Goal: Task Accomplishment & Management: Complete application form

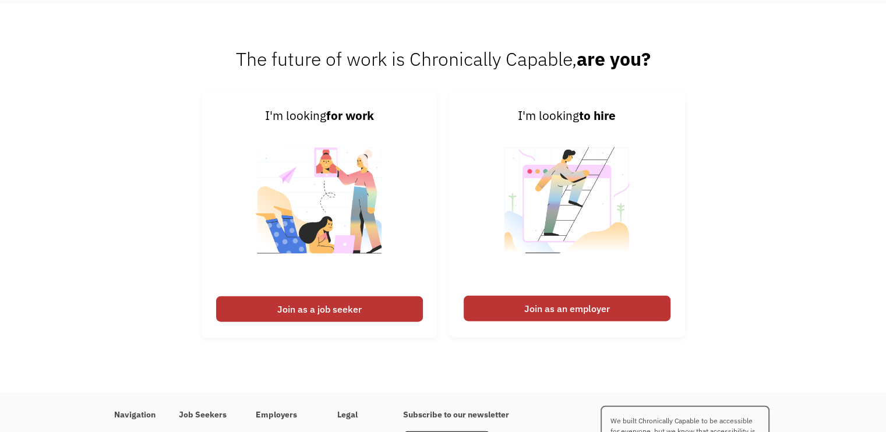
scroll to position [2751, 0]
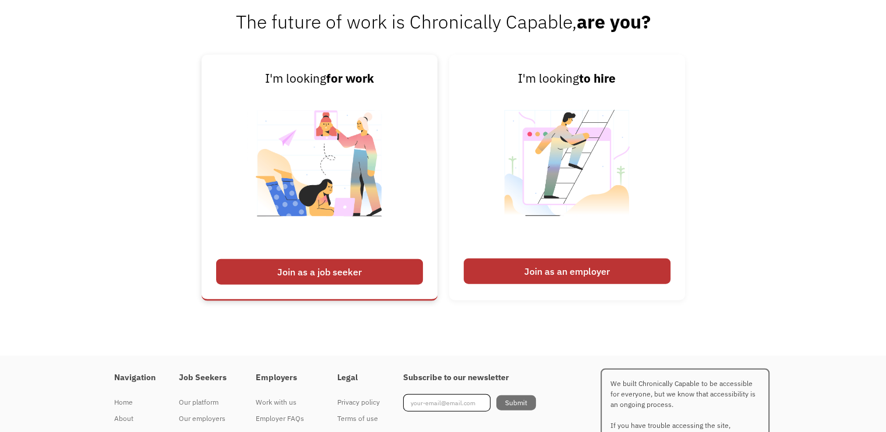
click at [298, 272] on div "Join as a job seeker" at bounding box center [319, 272] width 207 height 26
click at [298, 269] on div "Join as a job seeker" at bounding box center [319, 272] width 207 height 26
click at [284, 272] on div "Join as a job seeker" at bounding box center [319, 272] width 207 height 26
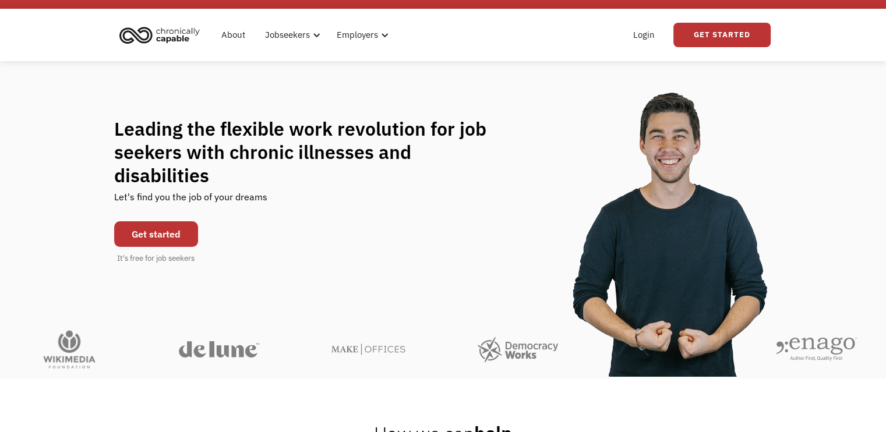
scroll to position [0, 0]
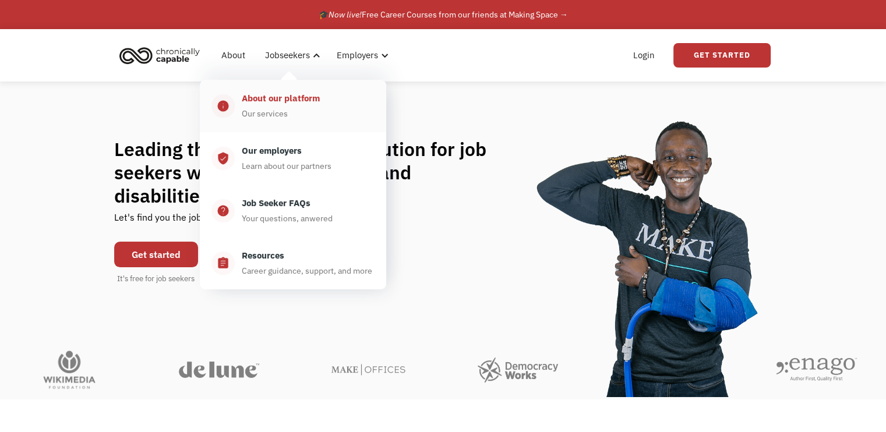
click at [271, 103] on div "About our platform" at bounding box center [281, 99] width 78 height 14
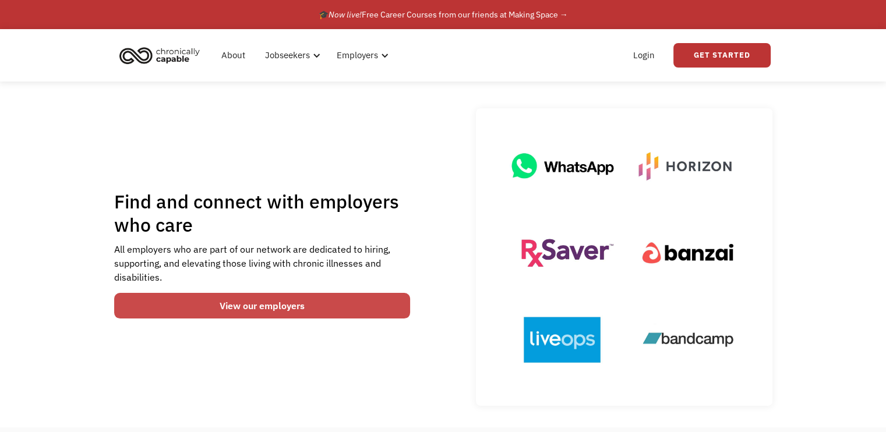
click at [240, 309] on link "View our employers" at bounding box center [262, 306] width 297 height 26
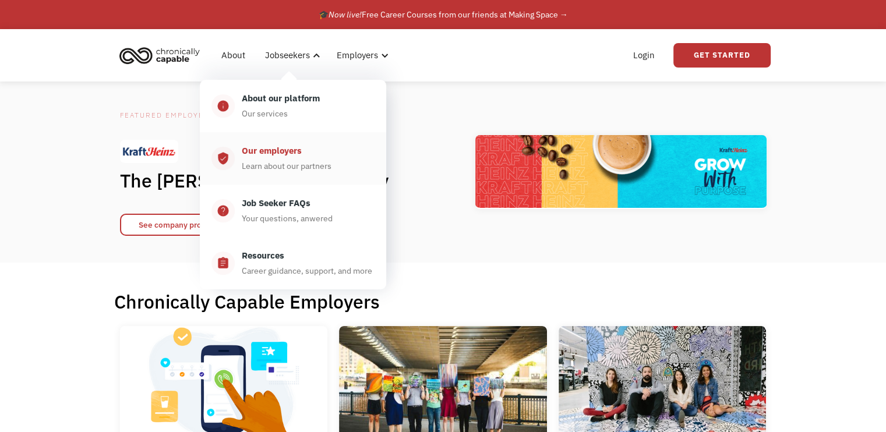
click at [266, 161] on div "Learn about our partners" at bounding box center [287, 166] width 90 height 14
click at [261, 206] on div "Job Seeker FAQs" at bounding box center [276, 203] width 69 height 14
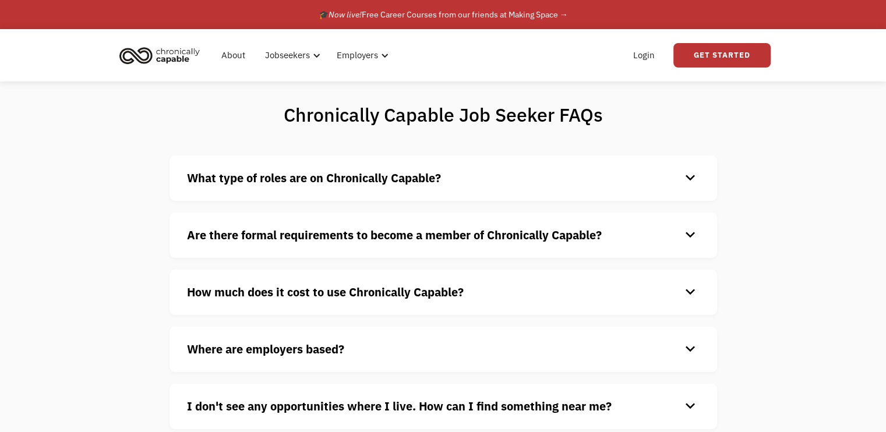
click at [304, 178] on strong "What type of roles are on Chronically Capable?" at bounding box center [314, 178] width 254 height 16
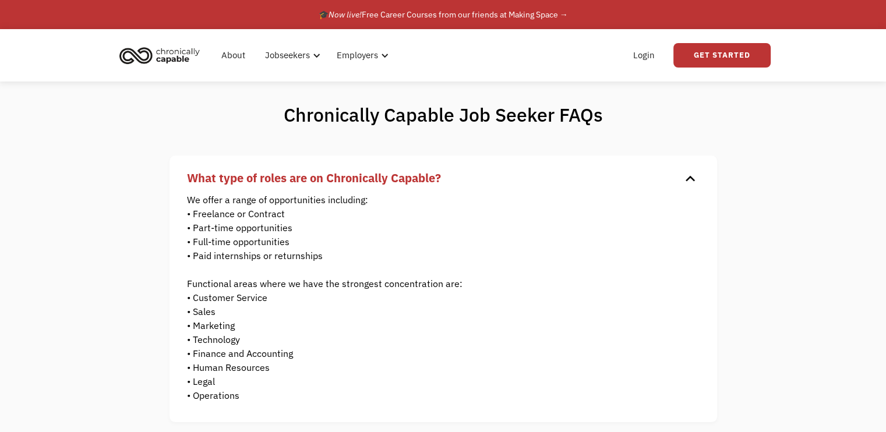
click at [127, 386] on div "Chronically Capable Job Seeker FAQs What type of roles are on Chronically Capab…" at bounding box center [443, 390] width 886 height 617
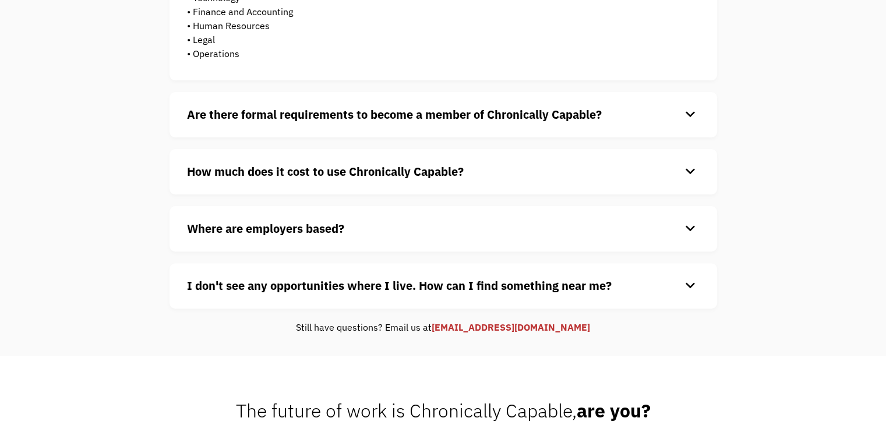
scroll to position [365, 0]
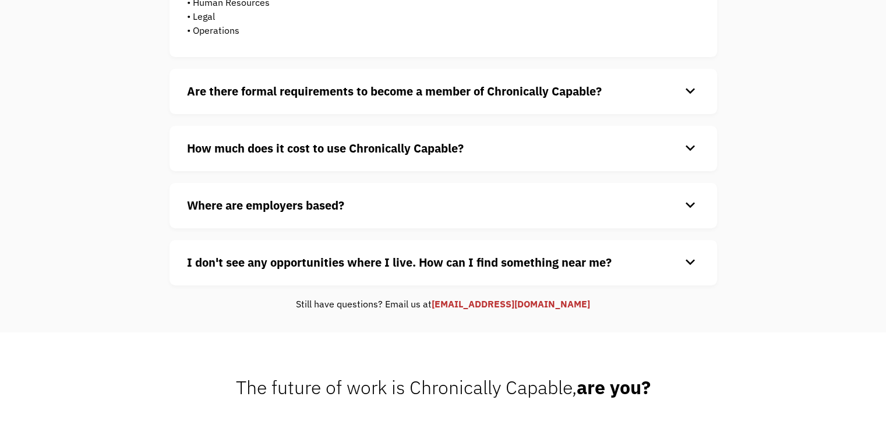
click at [444, 92] on strong "Are there formal requirements to become a member of Chronically Capable?" at bounding box center [394, 91] width 415 height 16
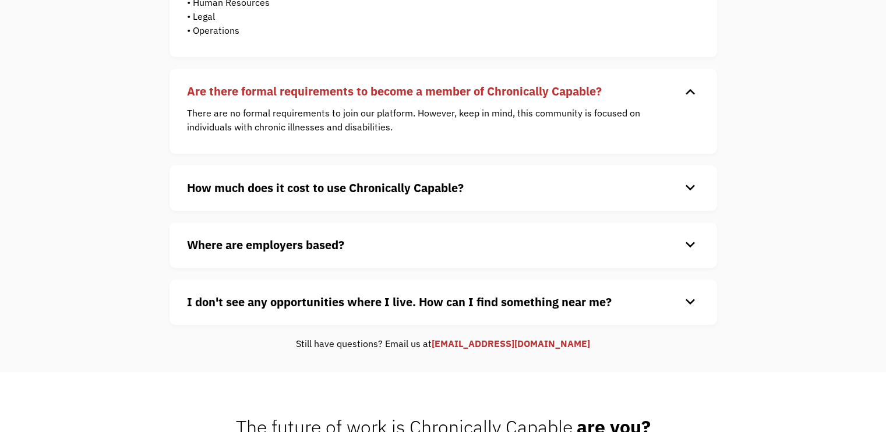
click at [105, 227] on div "Chronically Capable Job Seeker FAQs What type of roles are on Chronically Capab…" at bounding box center [443, 44] width 886 height 656
click at [228, 195] on strong "How much does it cost to use Chronically Capable?" at bounding box center [325, 188] width 277 height 16
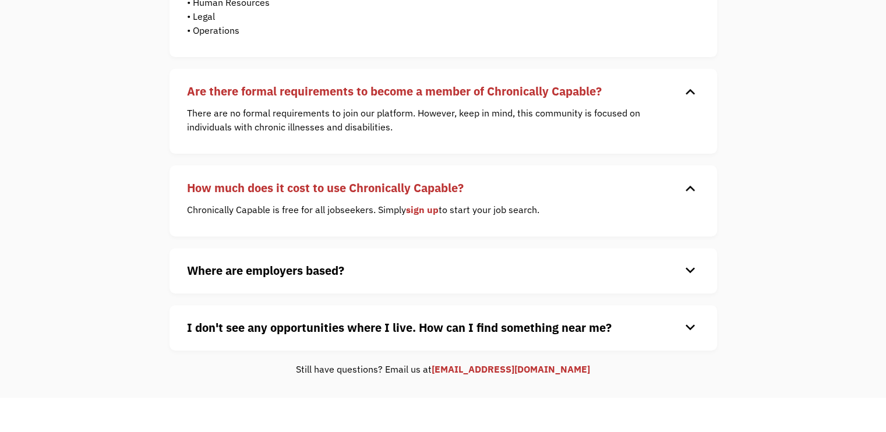
click at [214, 275] on strong "Where are employers based?" at bounding box center [265, 271] width 157 height 16
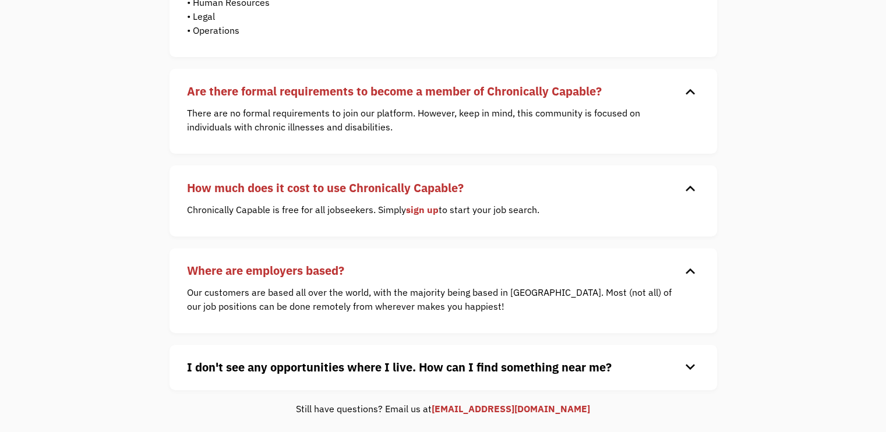
click at [231, 368] on strong "I don't see any opportunities where I live. How can I find something near me?" at bounding box center [399, 368] width 425 height 16
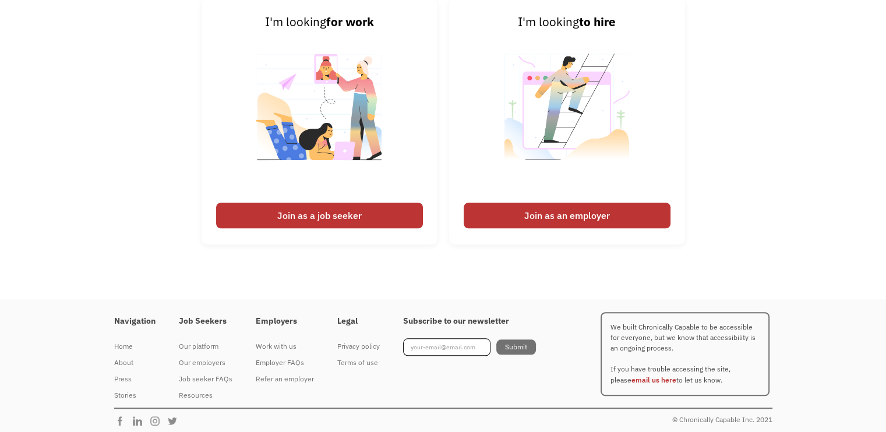
scroll to position [938, 0]
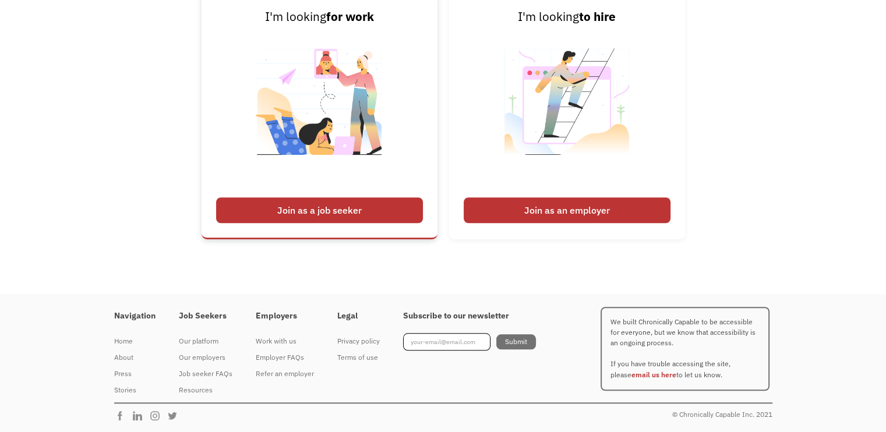
click at [310, 211] on div "Join as a job seeker" at bounding box center [319, 211] width 207 height 26
click at [319, 205] on div "Join as a job seeker" at bounding box center [319, 211] width 207 height 26
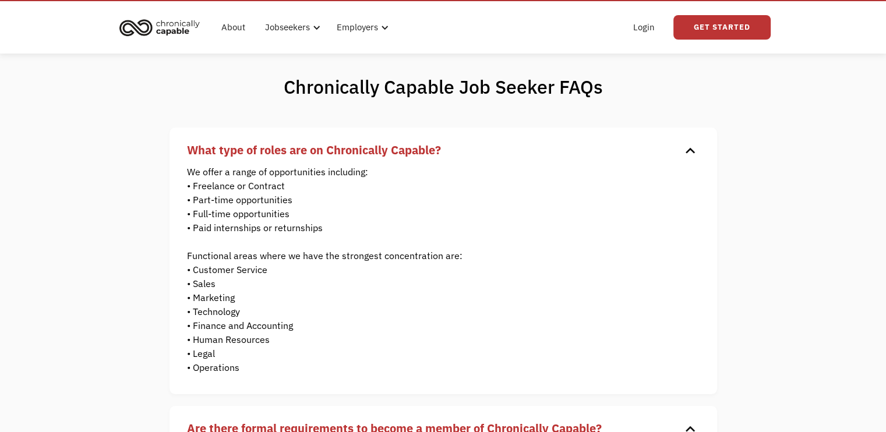
scroll to position [0, 0]
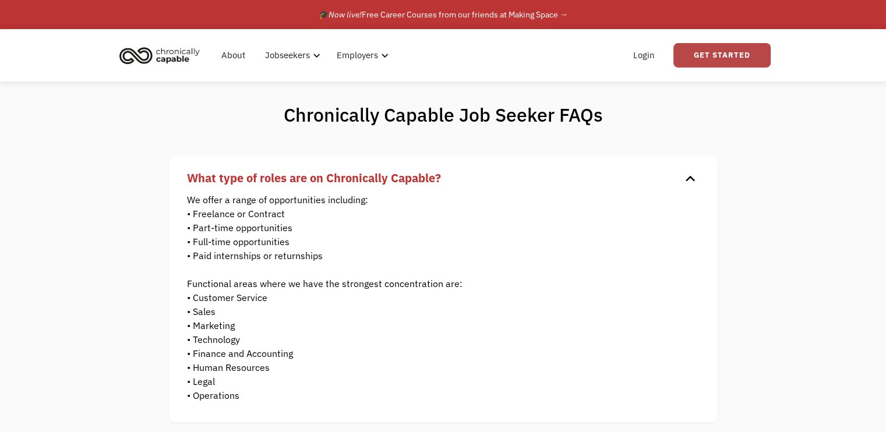
click at [695, 57] on link "Get Started" at bounding box center [722, 55] width 97 height 24
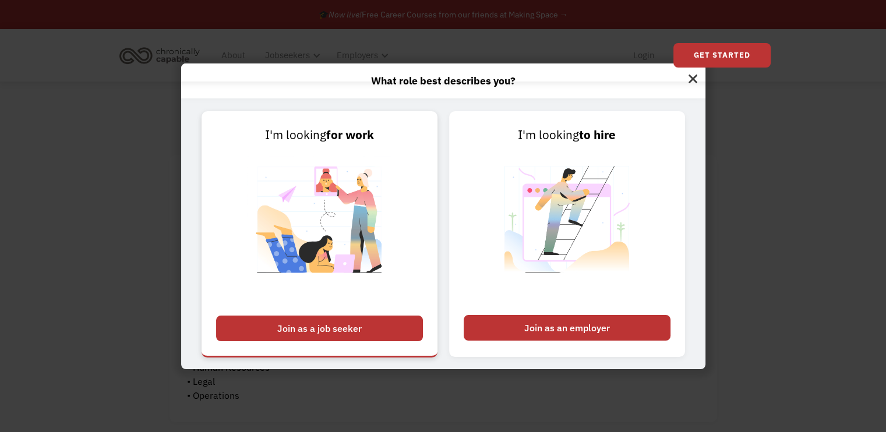
click at [317, 327] on div "Join as a job seeker" at bounding box center [319, 329] width 207 height 26
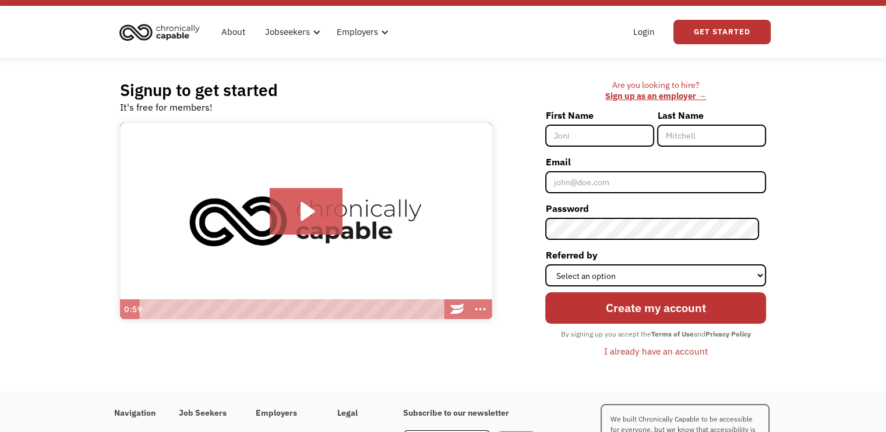
scroll to position [121, 0]
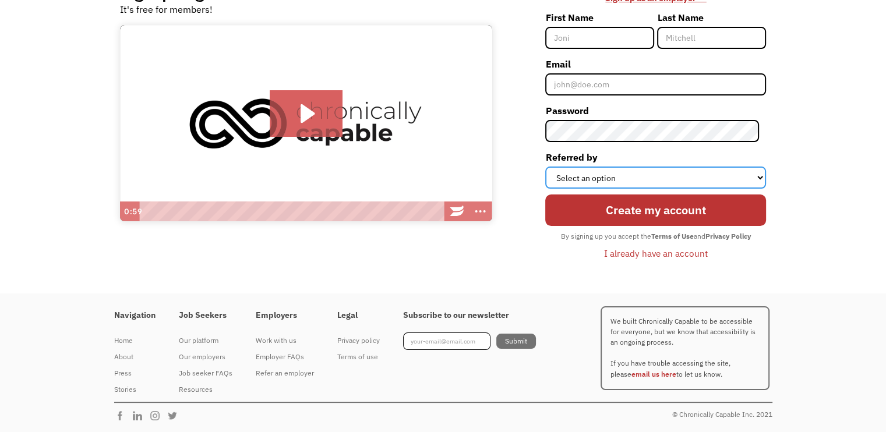
click at [712, 180] on select "Select an option Instagram Facebook Twitter Search Engine News Article Word of …" at bounding box center [656, 178] width 221 height 22
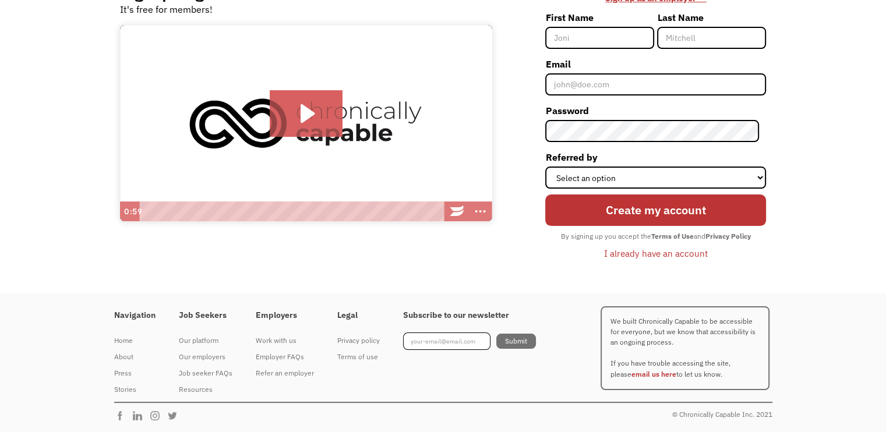
click at [833, 189] on div "Signup to get started It's free for members! Click for sound @keyframes VOLUME_…" at bounding box center [443, 126] width 886 height 333
